Goal: Task Accomplishment & Management: Manage account settings

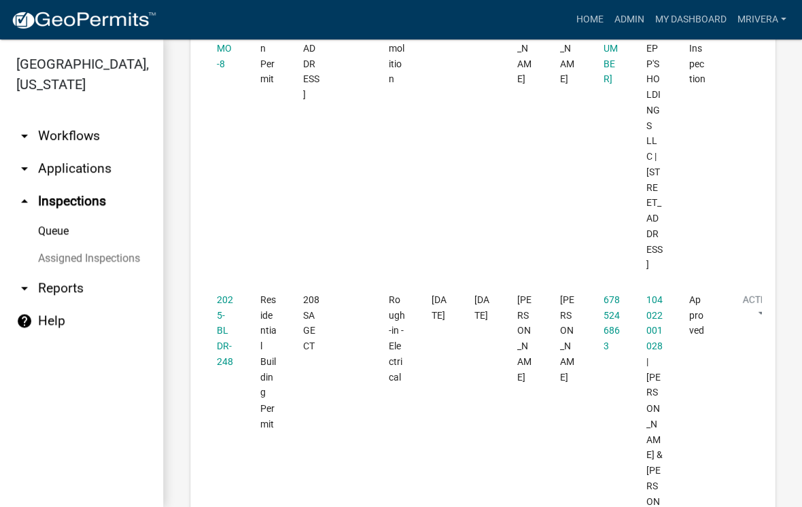
scroll to position [1140, 0]
click at [226, 294] on link "2025-BLDR-248" at bounding box center [225, 330] width 16 height 73
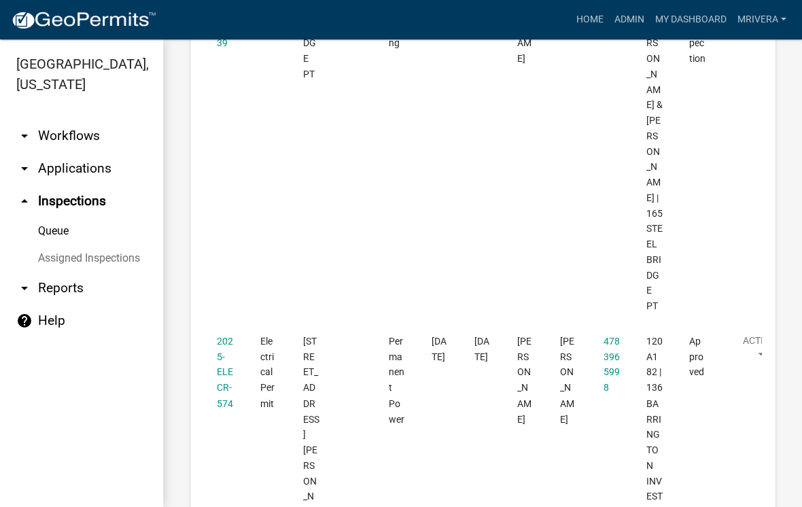
scroll to position [2363, 0]
click at [229, 335] on link "2025-ELECR-574" at bounding box center [225, 371] width 16 height 73
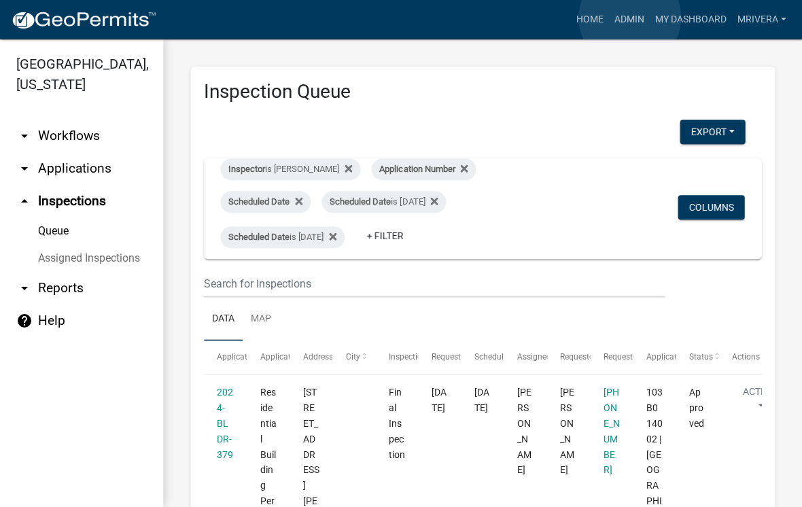
click at [630, 18] on link "Admin" at bounding box center [628, 20] width 41 height 26
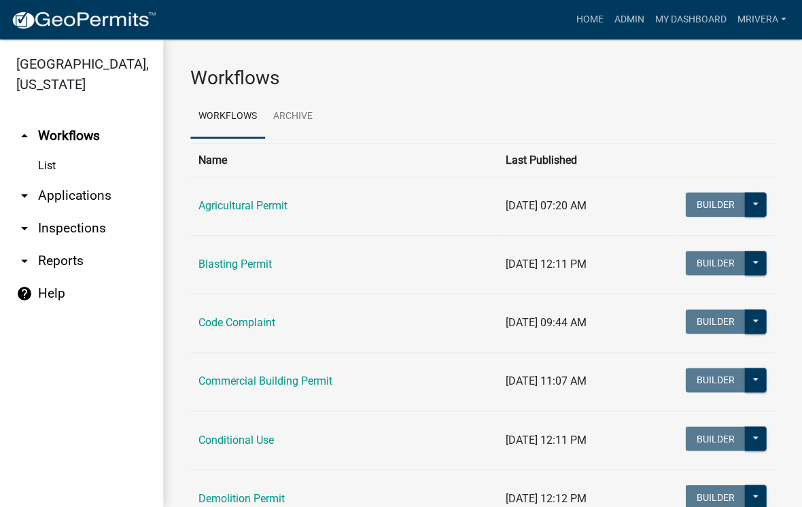
click at [92, 230] on link "arrow_drop_down Inspections" at bounding box center [81, 228] width 163 height 33
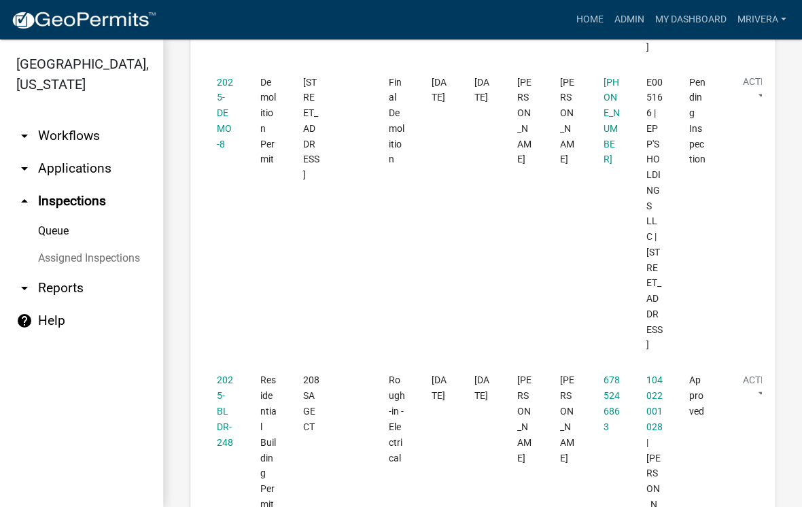
scroll to position [1063, 0]
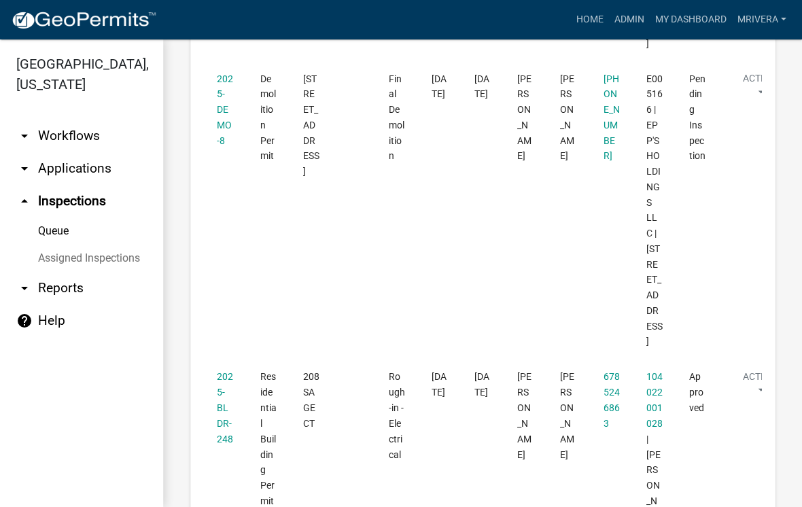
click at [223, 371] on link "2025-BLDR-248" at bounding box center [225, 407] width 16 height 73
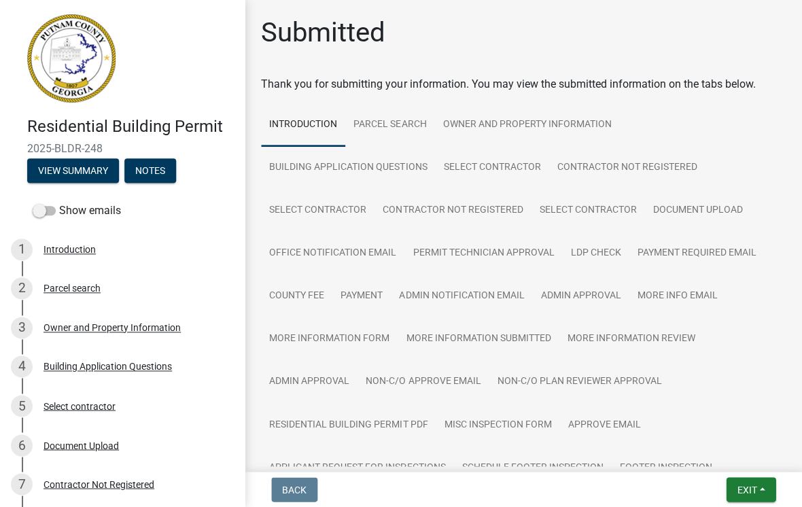
click at [755, 479] on button "Exit" at bounding box center [750, 489] width 50 height 24
click at [721, 445] on button "Save & Exit" at bounding box center [721, 453] width 109 height 33
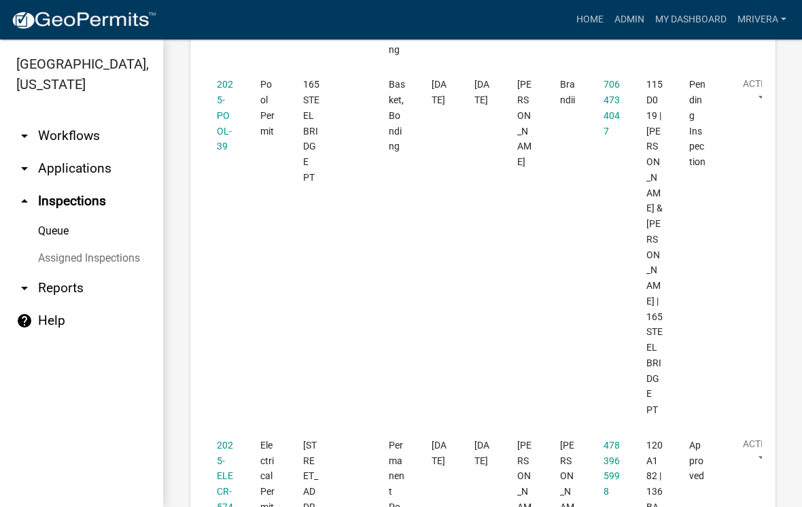
scroll to position [2260, 0]
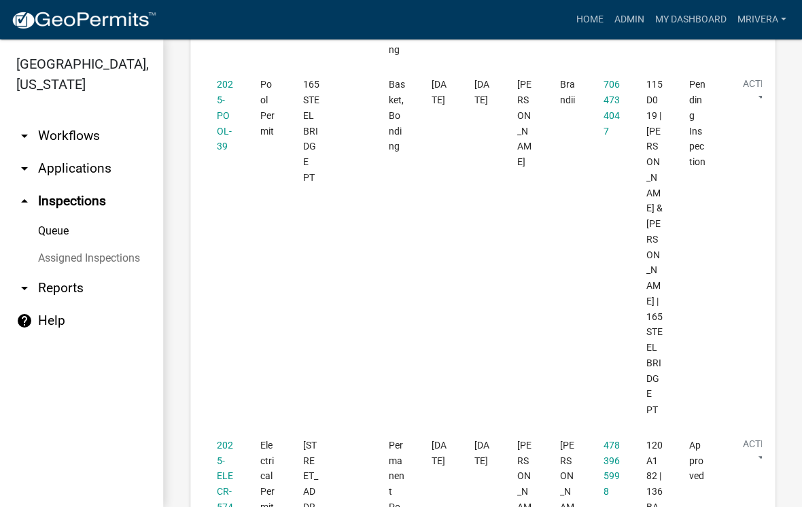
click at [539, 120] on datatable-body-cell "[PERSON_NAME]" at bounding box center [524, 246] width 43 height 359
click at [223, 439] on link "2025-ELECR-574" at bounding box center [225, 475] width 16 height 73
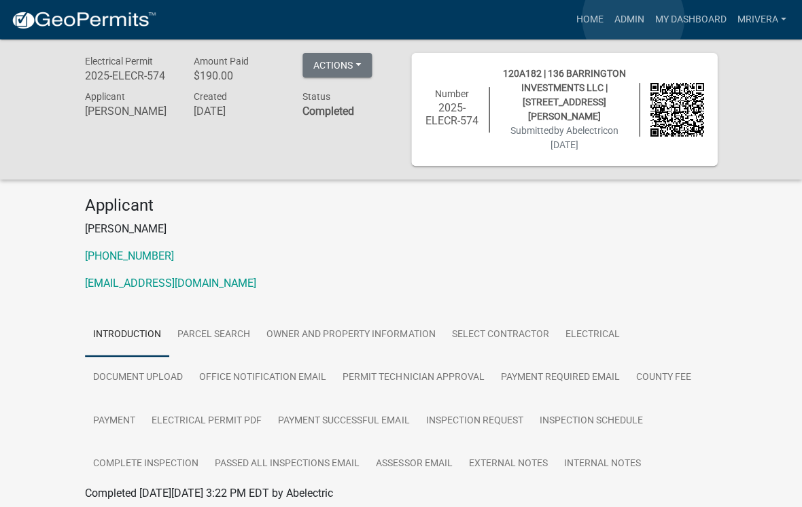
click at [633, 19] on link "Admin" at bounding box center [628, 20] width 41 height 26
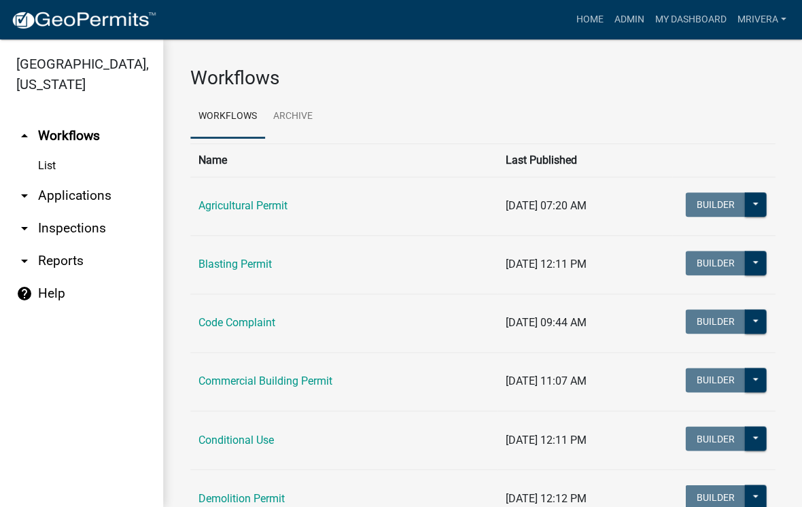
click at [68, 232] on link "arrow_drop_down Inspections" at bounding box center [81, 228] width 163 height 33
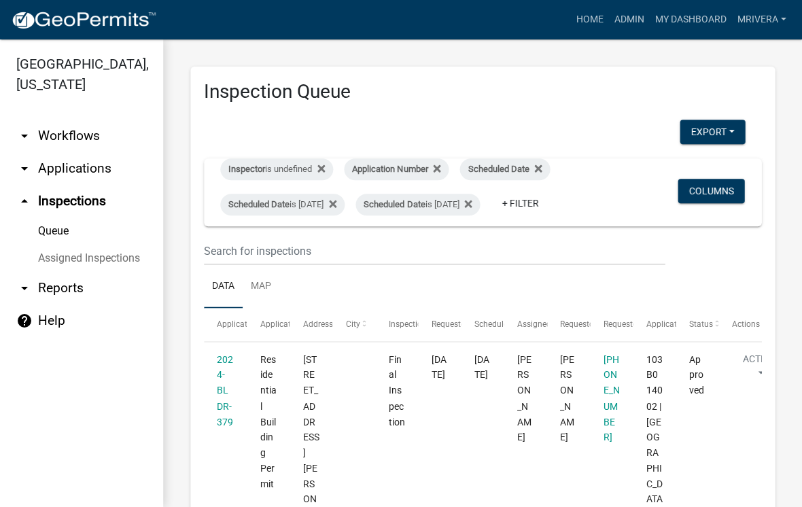
click at [67, 233] on link "Queue" at bounding box center [81, 230] width 163 height 27
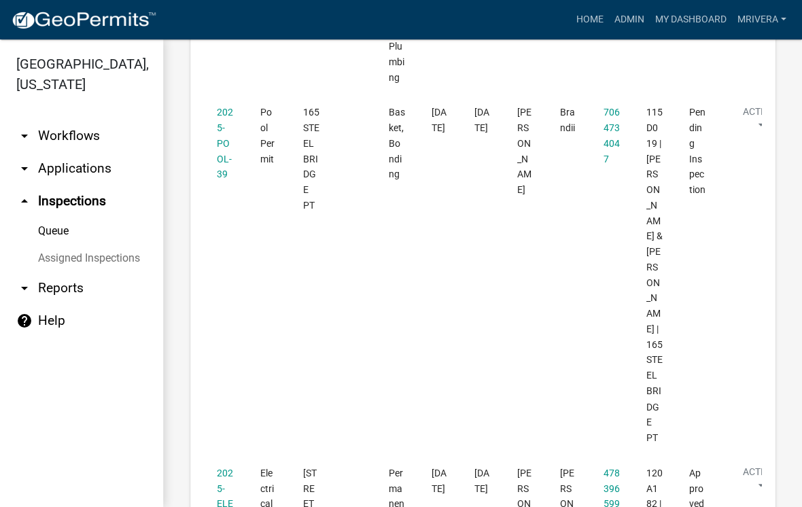
scroll to position [2232, 0]
click at [231, 466] on link "2025-ELECR-574" at bounding box center [225, 502] width 16 height 73
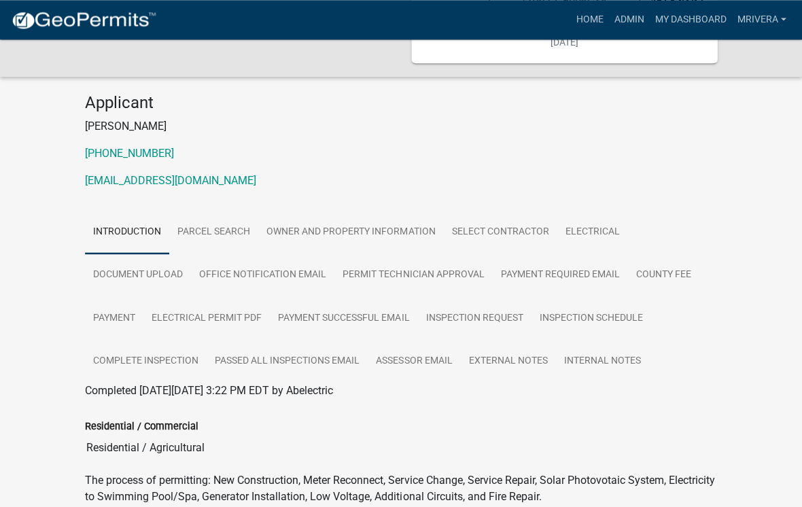
scroll to position [102, 0]
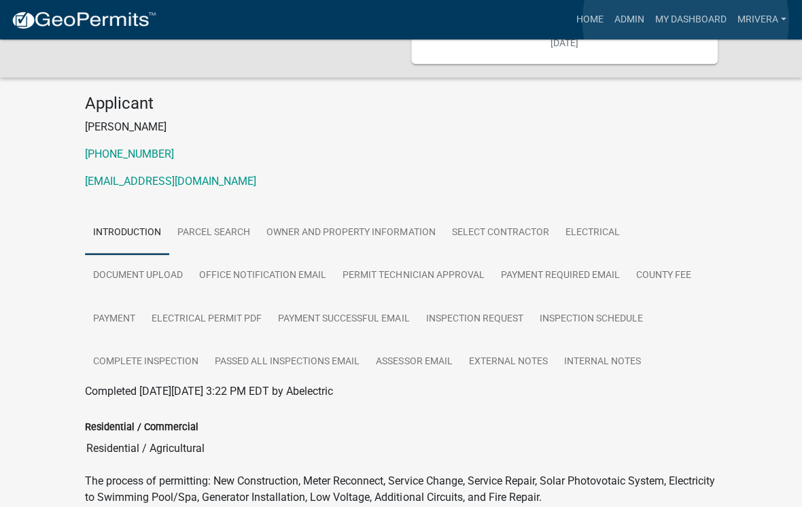
click at [685, 21] on link "My Dashboard" at bounding box center [690, 20] width 82 height 26
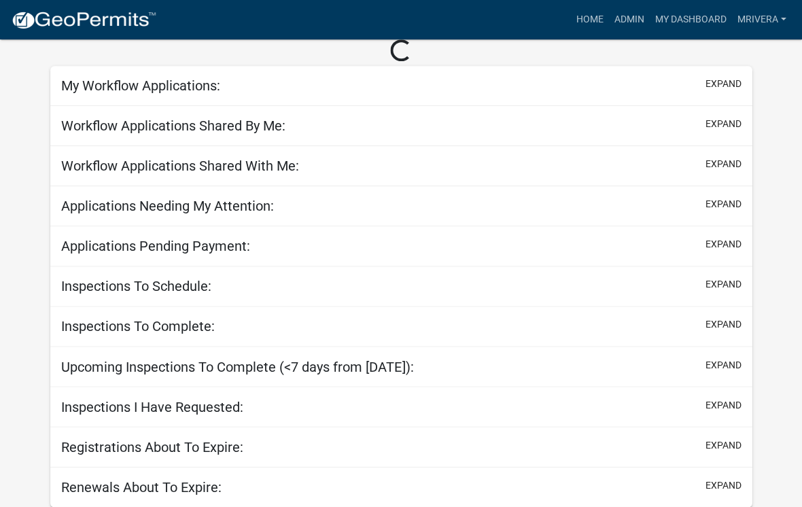
scroll to position [39, 0]
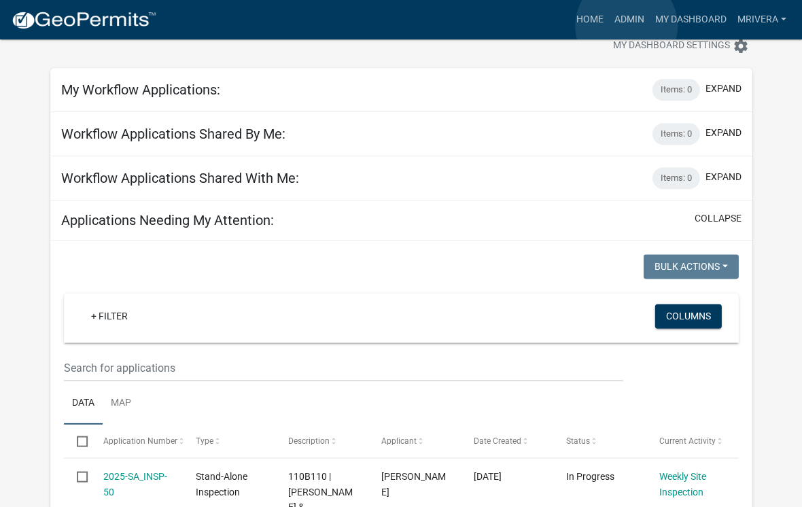
click at [626, 26] on link "Admin" at bounding box center [628, 20] width 41 height 26
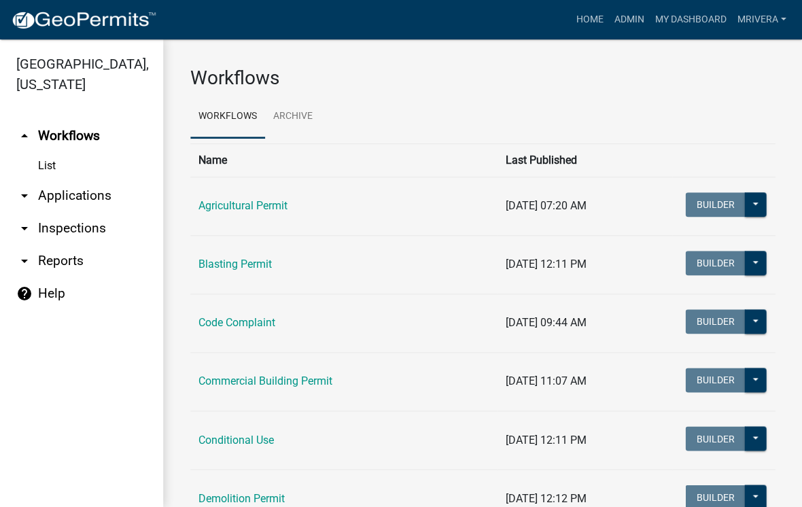
click at [103, 238] on link "arrow_drop_down Inspections" at bounding box center [81, 228] width 163 height 33
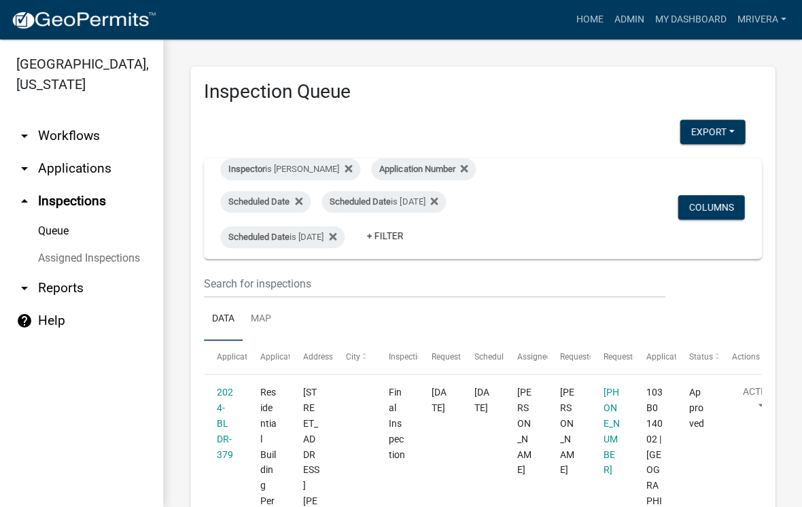
click at [414, 236] on link "+ Filter" at bounding box center [384, 235] width 58 height 24
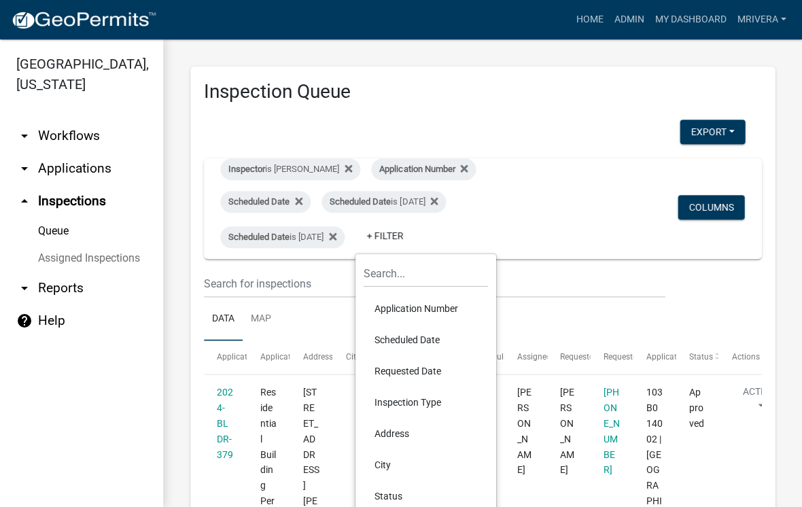
click at [414, 342] on li "Scheduled Date" at bounding box center [425, 339] width 124 height 31
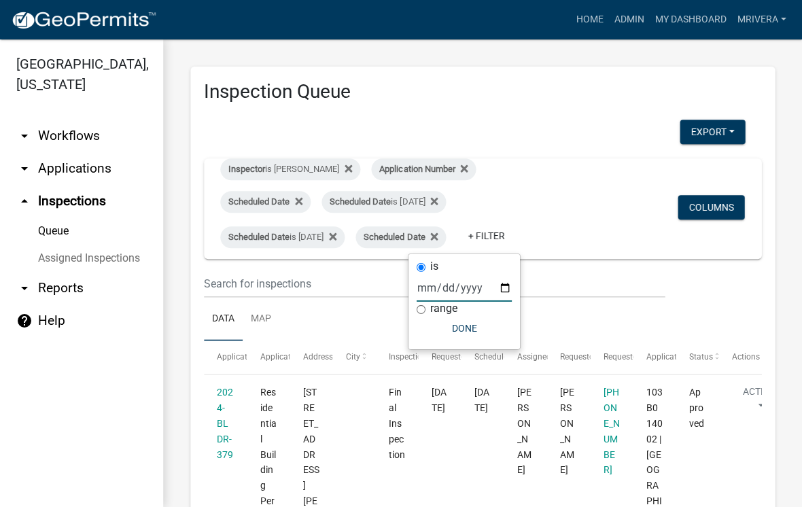
click at [444, 291] on input "date" at bounding box center [463, 288] width 95 height 28
type input "[DATE]"
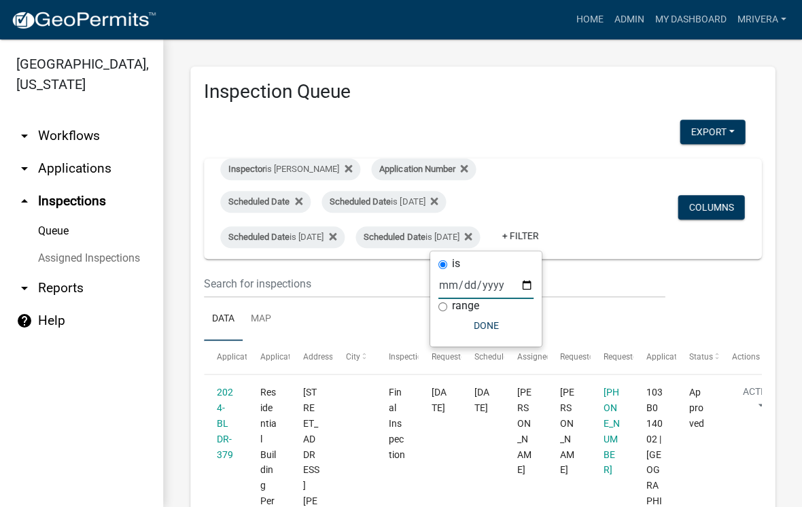
click at [482, 329] on button "Done" at bounding box center [485, 325] width 95 height 24
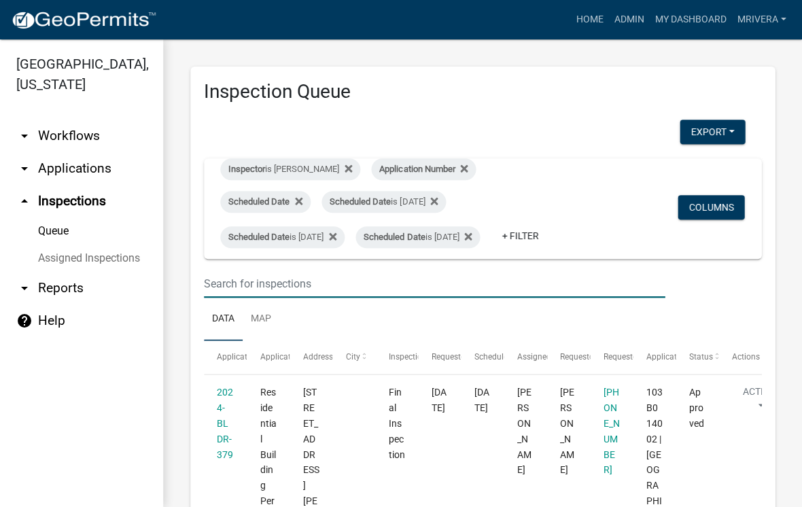
click at [473, 298] on input "text" at bounding box center [434, 284] width 461 height 28
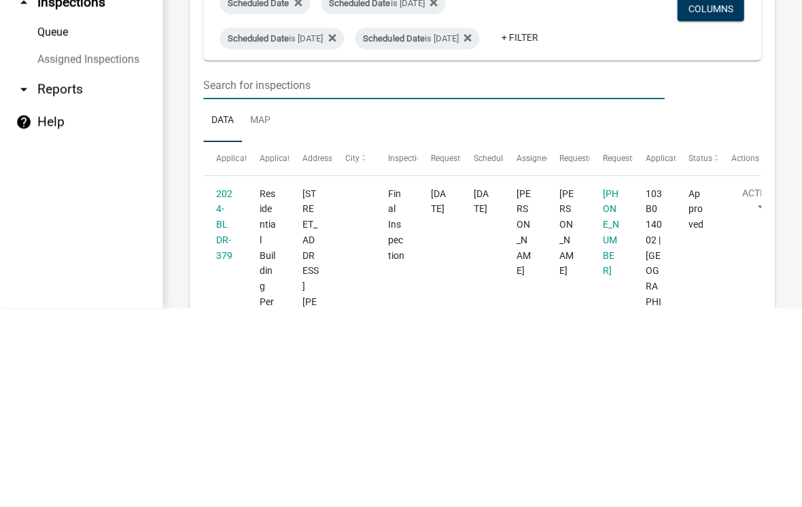
click at [156, 181] on ul "arrow_drop_down Workflows List arrow_drop_down Applications Search by Parcel Se…" at bounding box center [81, 308] width 163 height 398
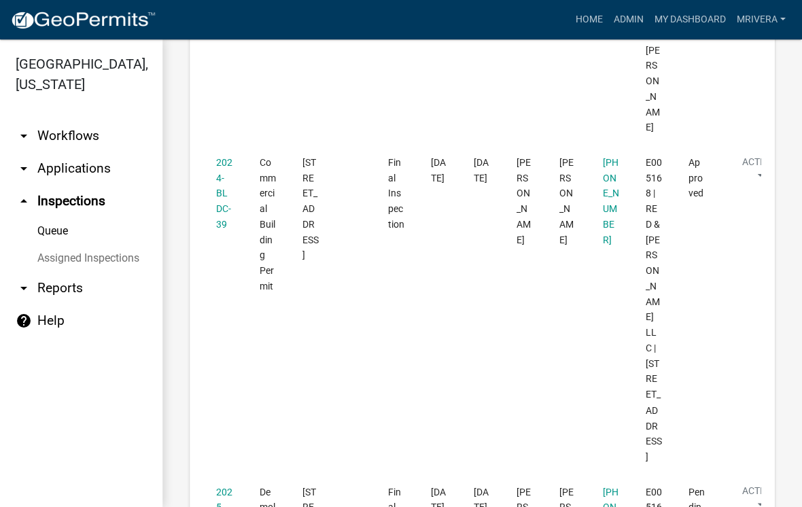
scroll to position [645, 0]
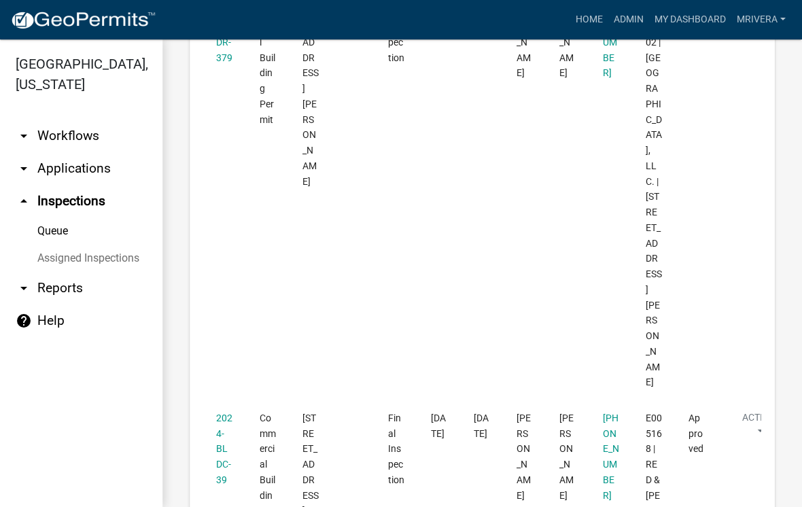
scroll to position [394, 0]
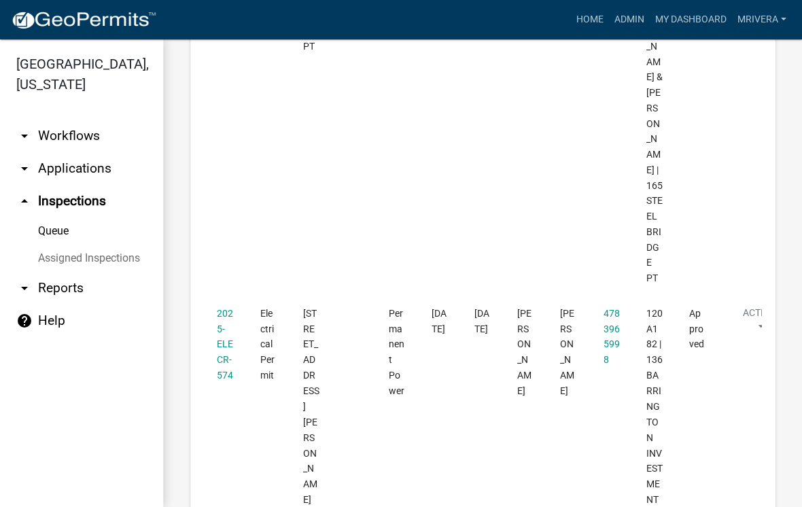
scroll to position [2393, 0]
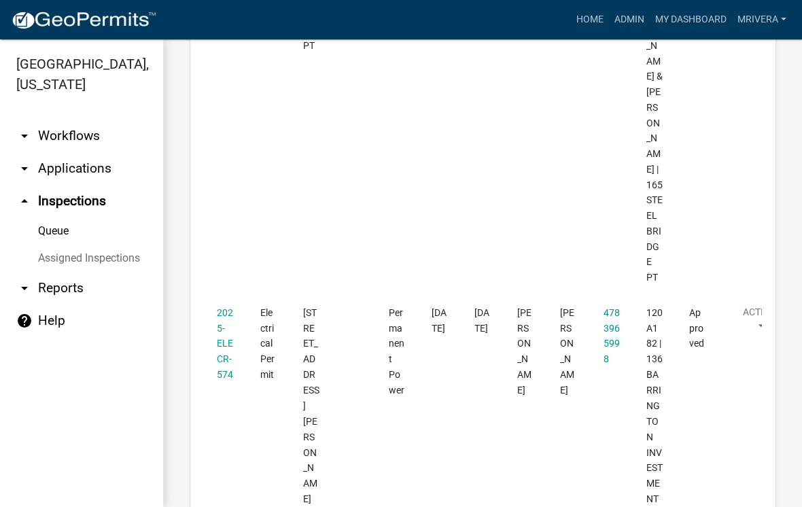
click at [230, 307] on link "2025-ELECR-574" at bounding box center [225, 343] width 16 height 73
click at [241, 118] on body "Internet Explorer does NOT work with GeoPermits. Get a new browser for more sec…" at bounding box center [401, 253] width 802 height 507
